Goal: Navigation & Orientation: Find specific page/section

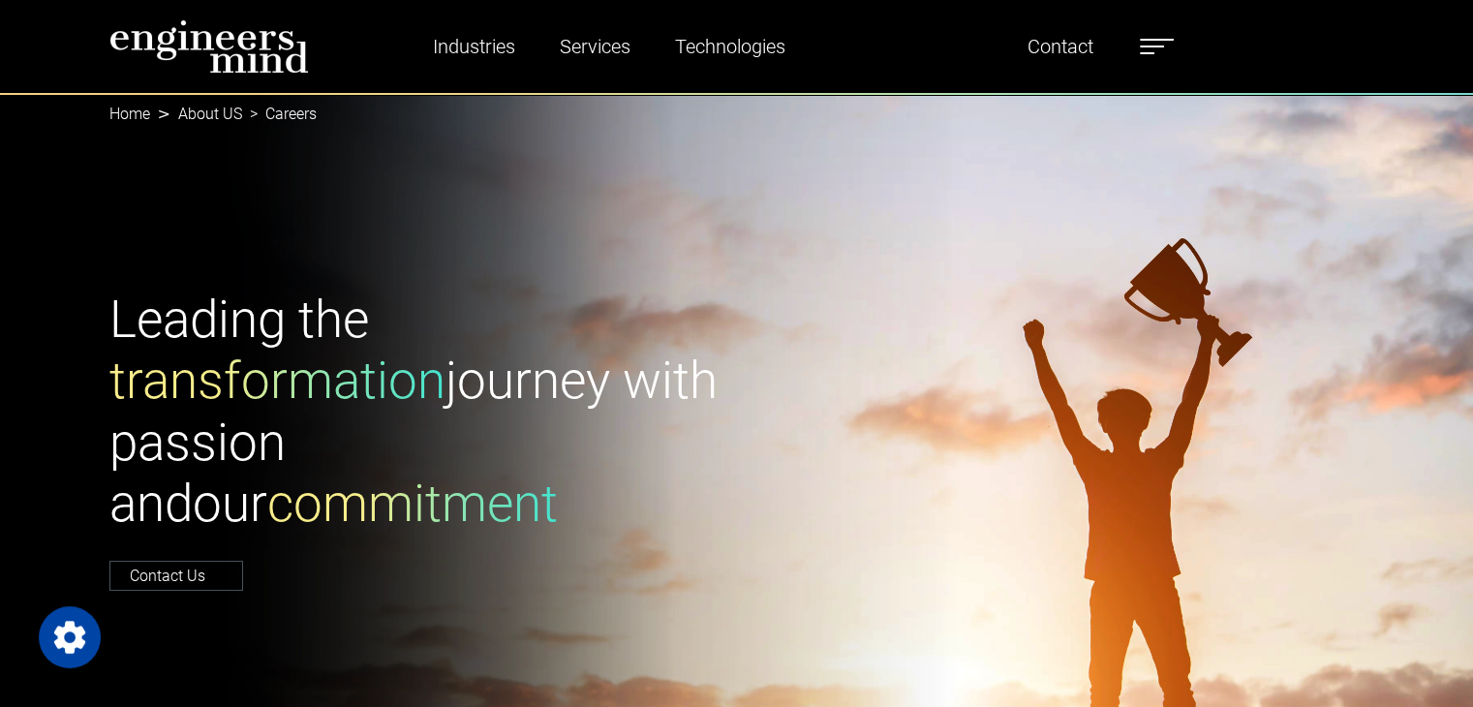
click at [132, 114] on link "Home" at bounding box center [129, 114] width 41 height 18
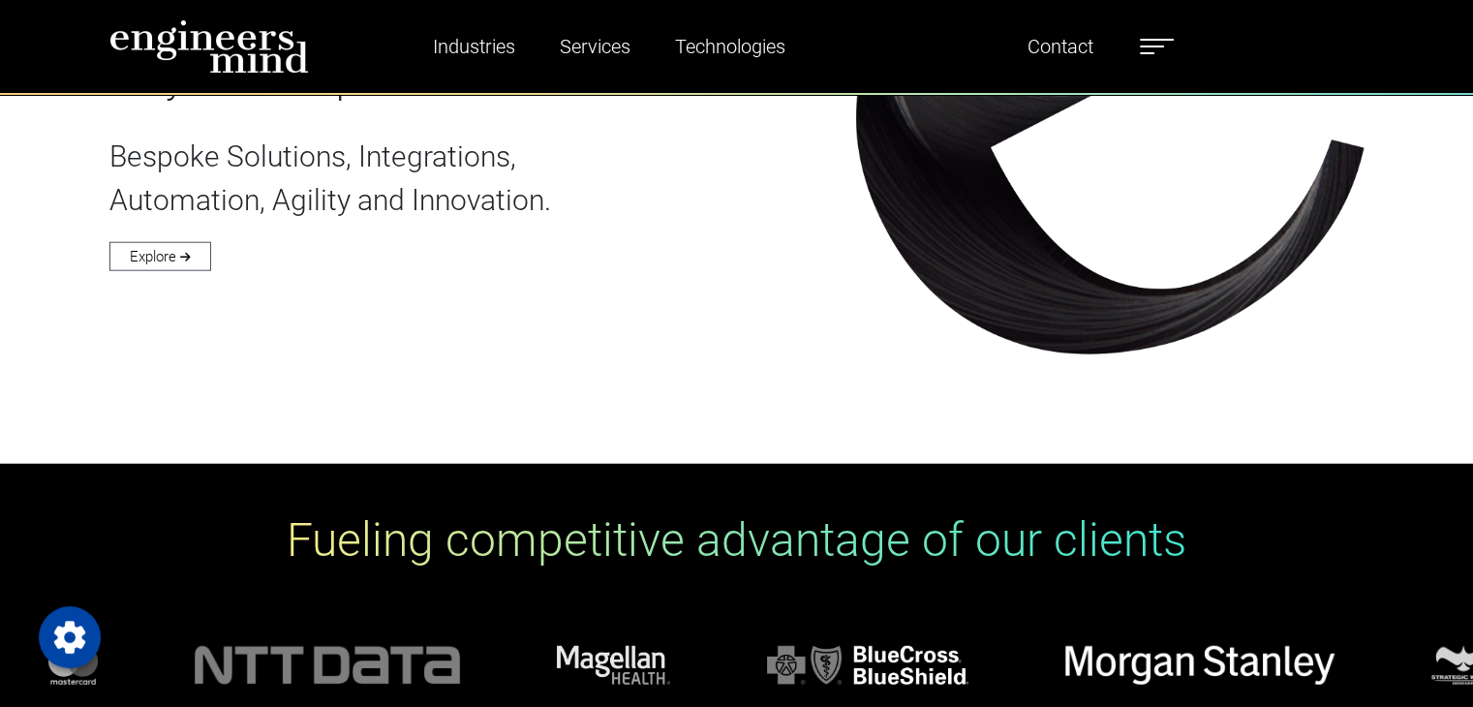
scroll to position [4359, 0]
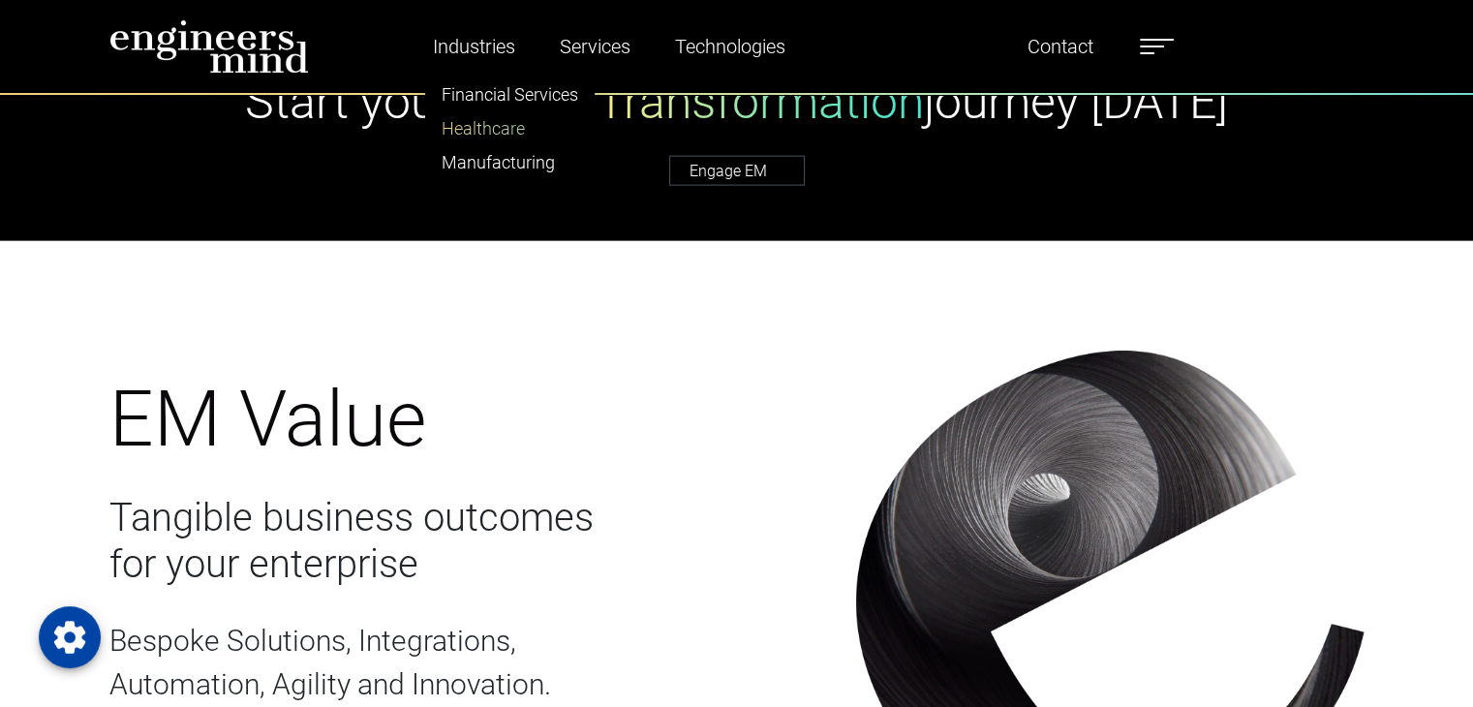
click at [457, 131] on link "Healthcare" at bounding box center [510, 128] width 168 height 34
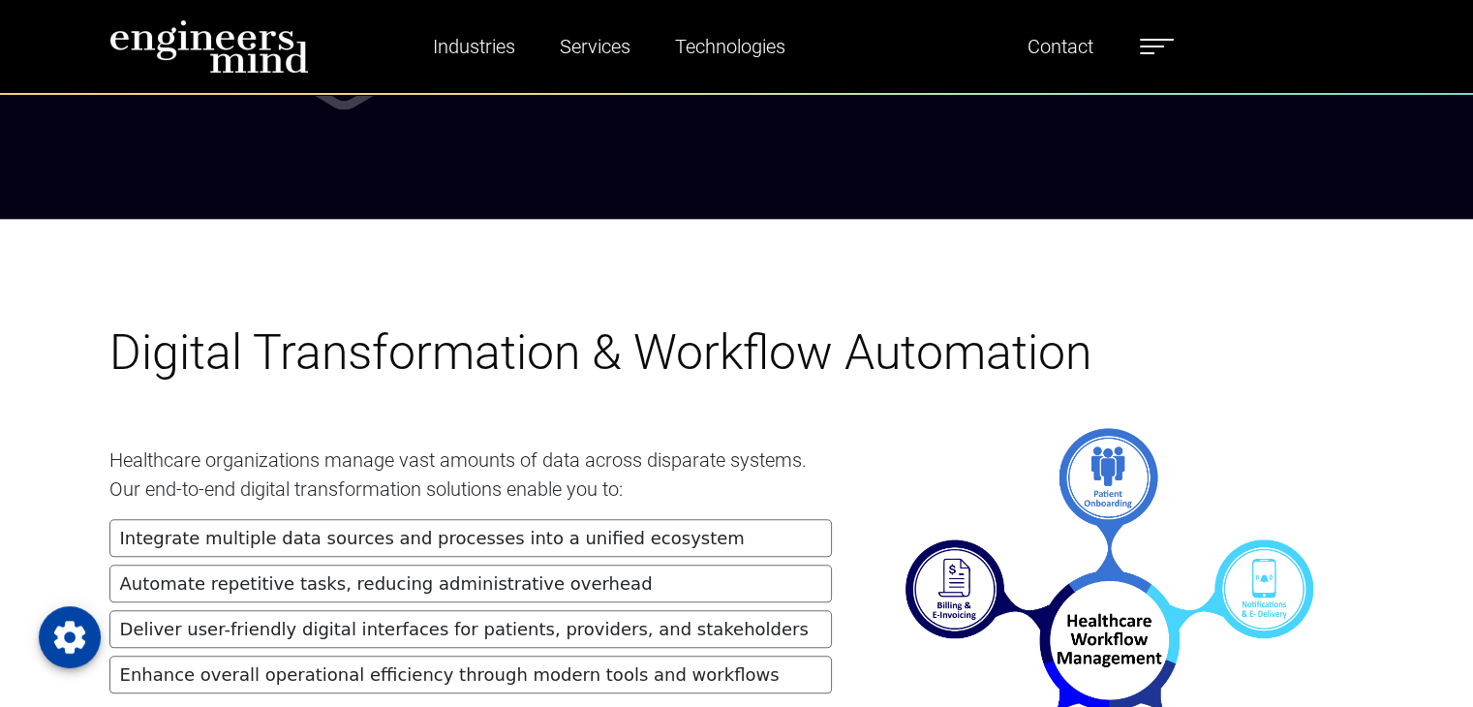
scroll to position [2026, 0]
